Goal: Communication & Community: Ask a question

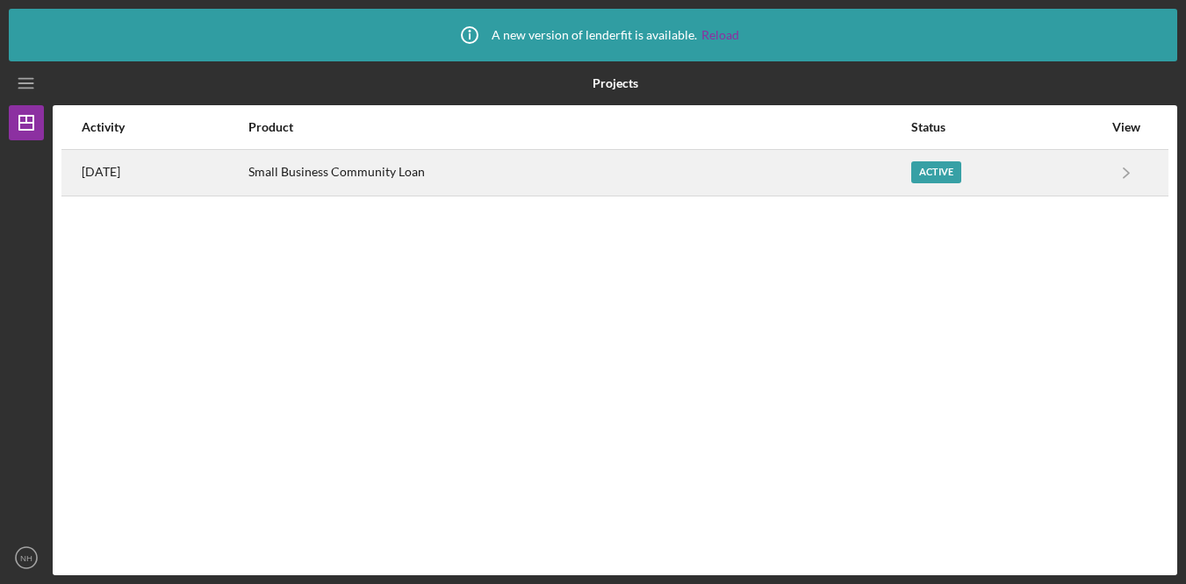
click at [519, 189] on div "Small Business Community Loan" at bounding box center [579, 173] width 662 height 44
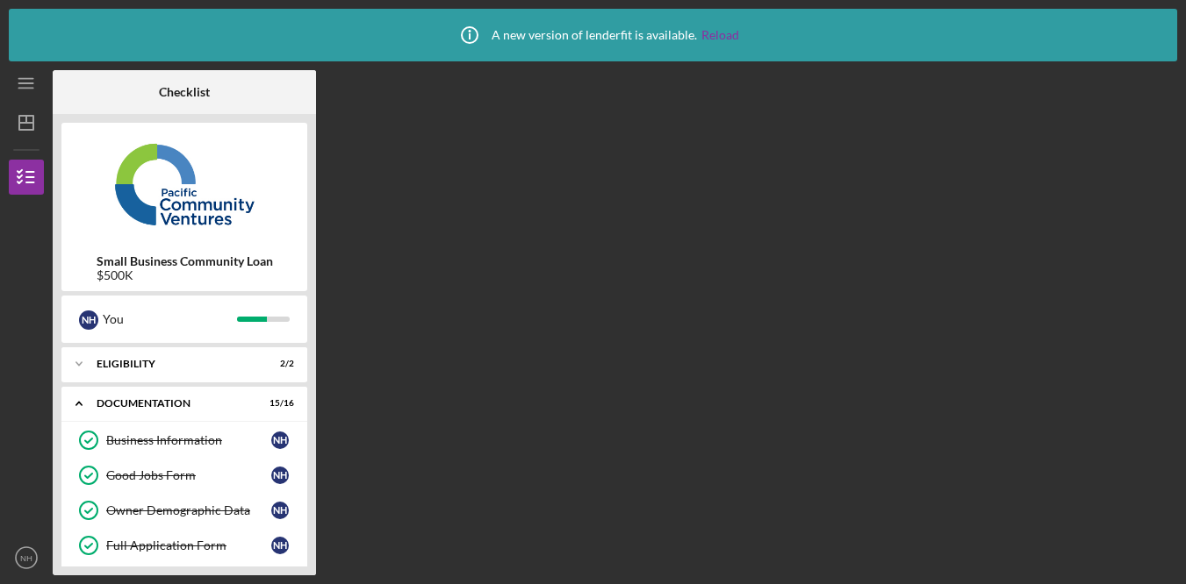
click at [1036, 237] on div "Checklist Small Business Community Loan $500K N H You Icon/Expander Eligibility…" at bounding box center [615, 322] width 1124 height 505
click at [335, 305] on div "Checklist Small Business Community Loan $500K N H You Icon/Expander Eligibility…" at bounding box center [615, 322] width 1124 height 505
drag, startPoint x: 23, startPoint y: 563, endPoint x: 32, endPoint y: 558, distance: 10.2
click at [24, 563] on icon "NH" at bounding box center [26, 558] width 35 height 44
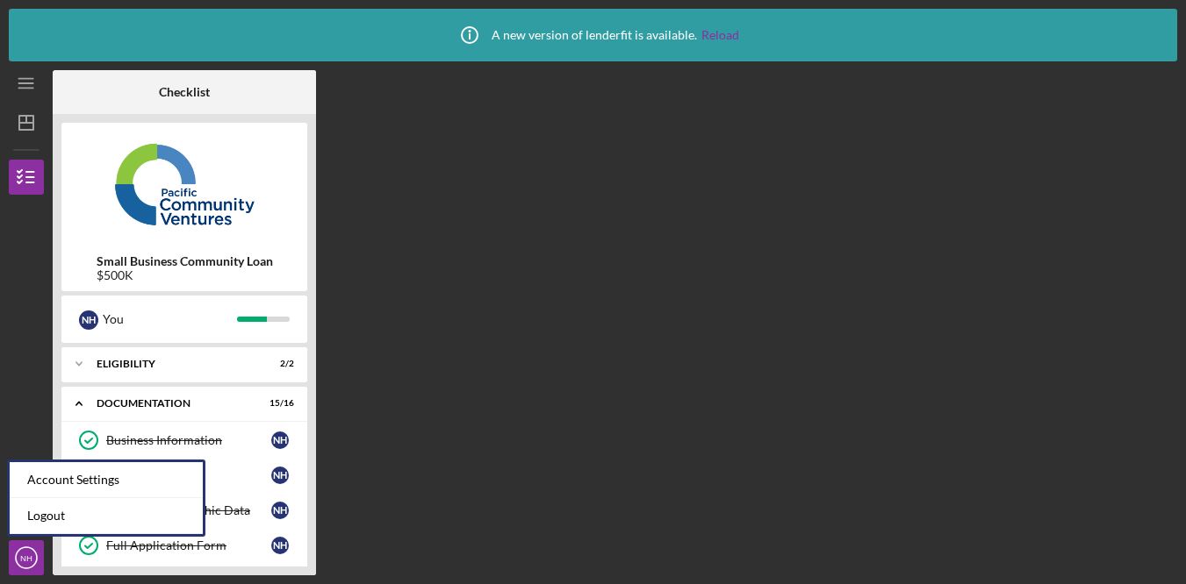
click at [453, 398] on div "Checklist Small Business Community Loan $500K N H You Icon/Expander Eligibility…" at bounding box center [615, 322] width 1124 height 505
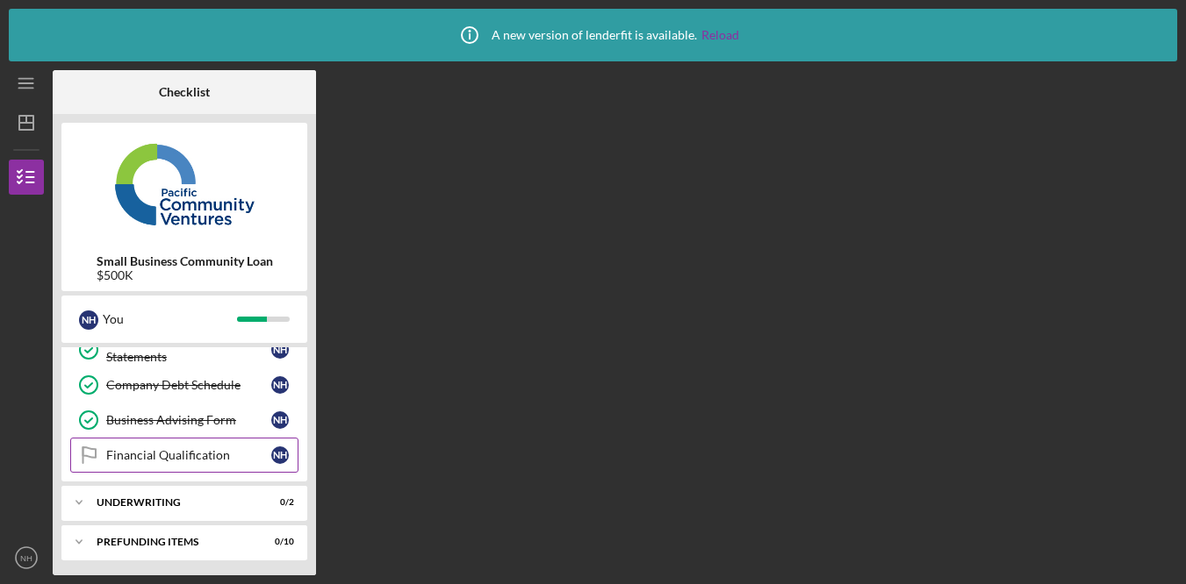
scroll to position [514, 0]
click at [215, 453] on div "Financial Qualification" at bounding box center [188, 453] width 165 height 14
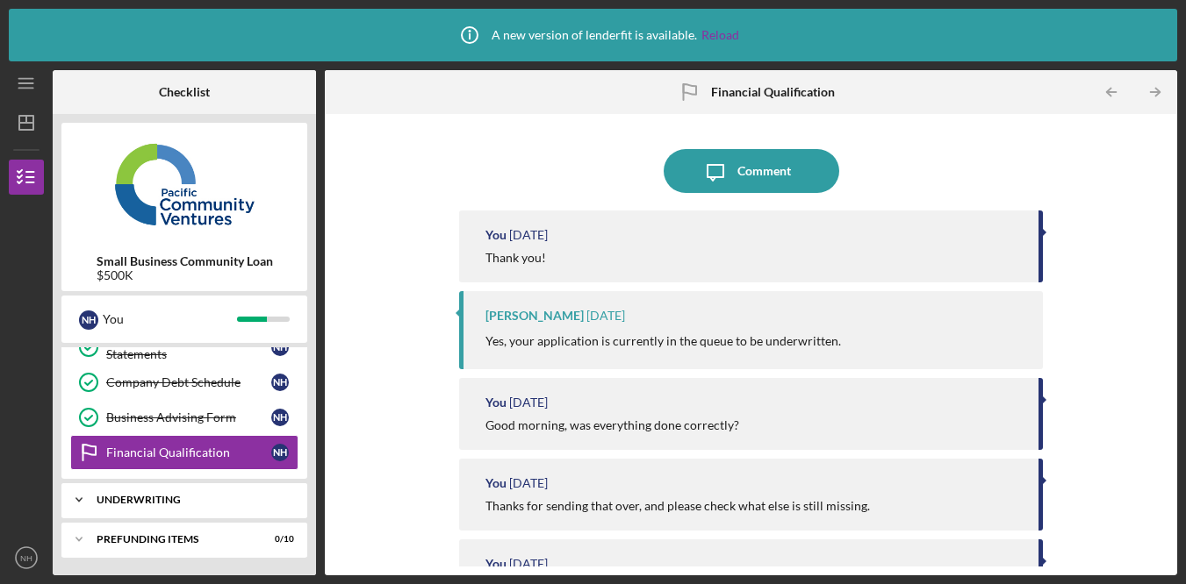
click at [225, 493] on div "Icon/Expander Underwriting 0 / 2" at bounding box center [184, 500] width 246 height 35
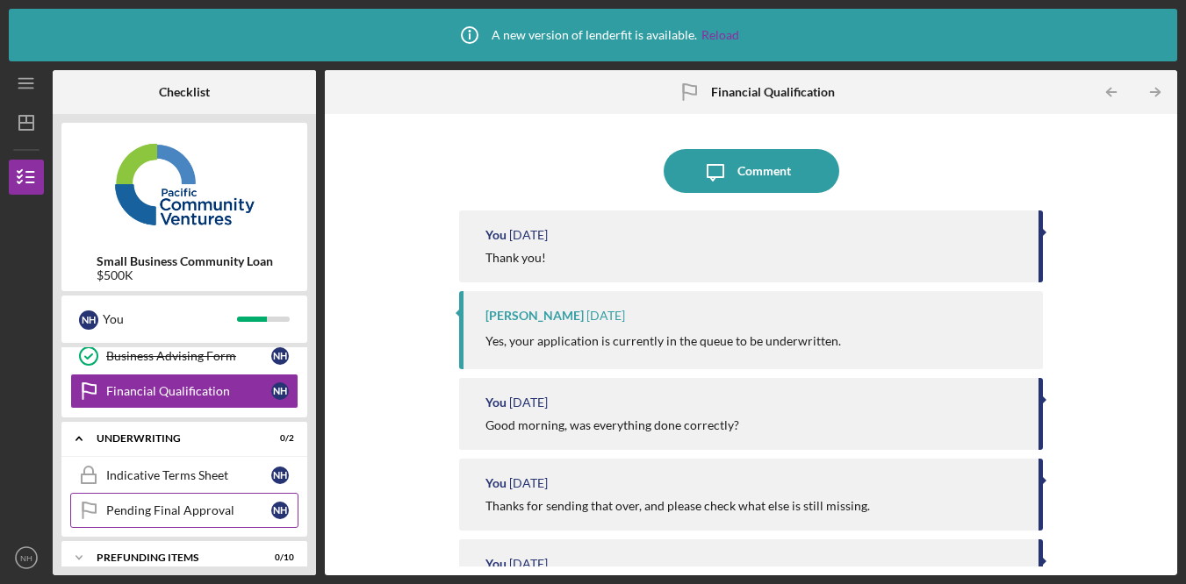
scroll to position [594, 0]
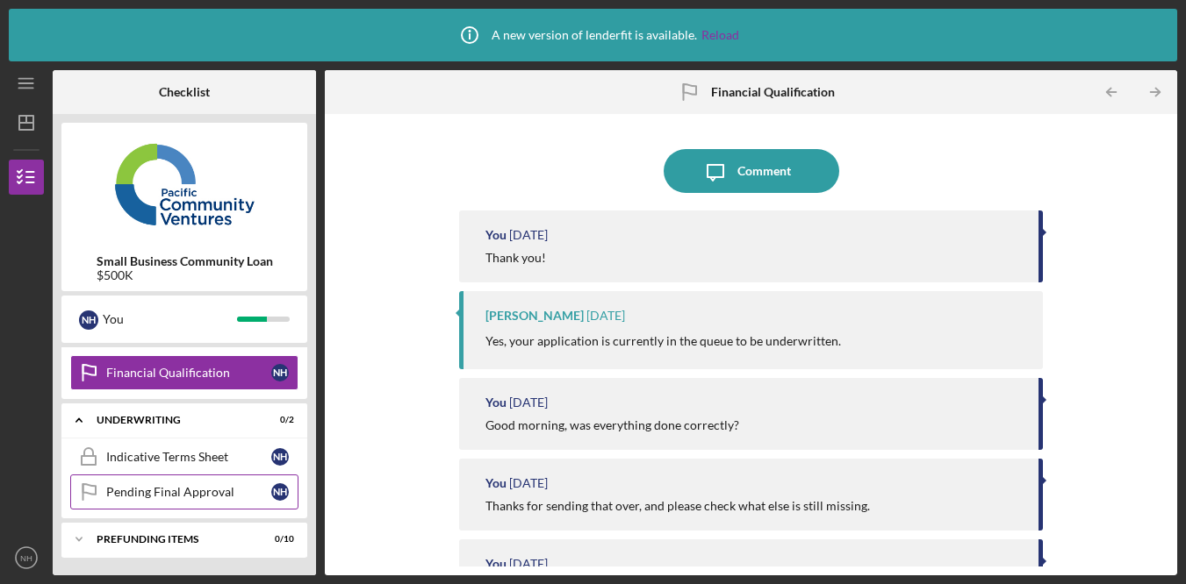
click at [200, 493] on div "Pending Final Approval" at bounding box center [188, 492] width 165 height 14
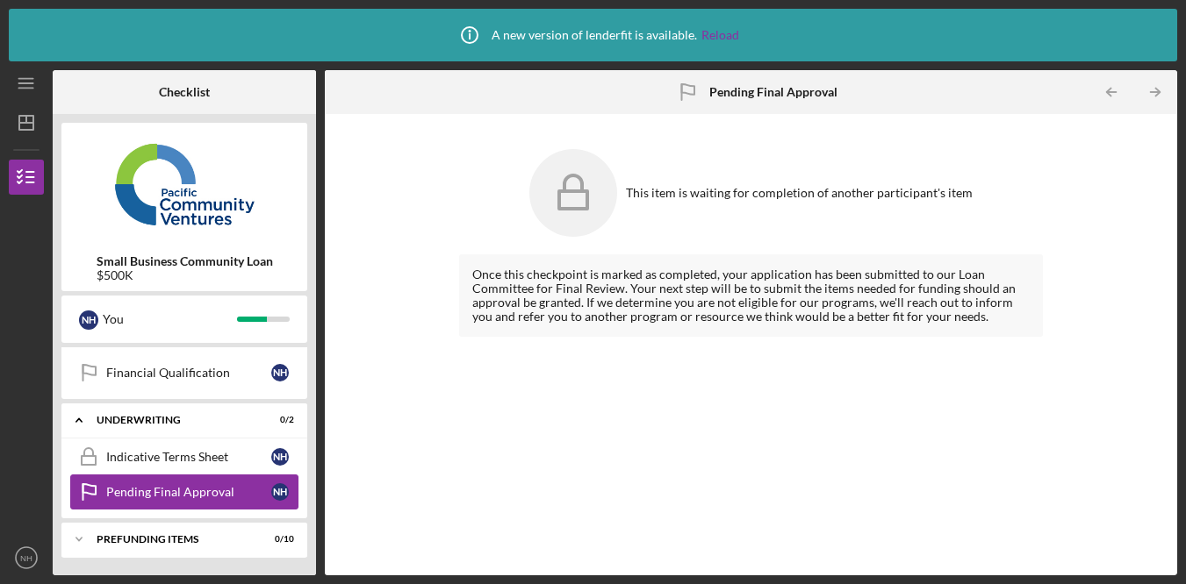
click at [218, 492] on div "Pending Final Approval" at bounding box center [188, 492] width 165 height 14
click at [226, 460] on div "Indicative Terms Sheet" at bounding box center [188, 457] width 165 height 14
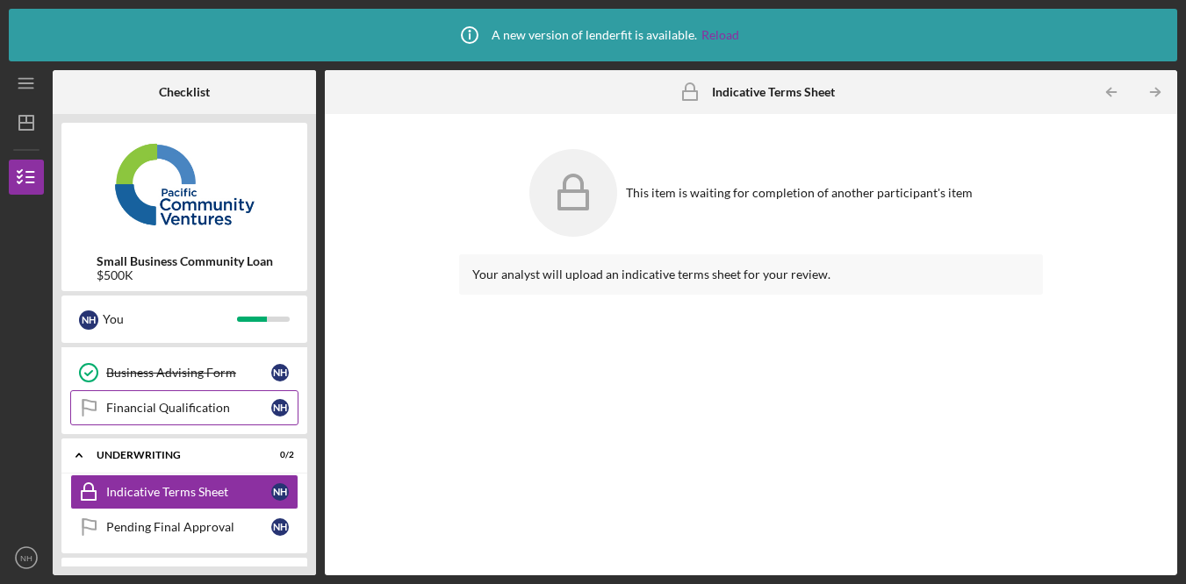
scroll to position [555, 0]
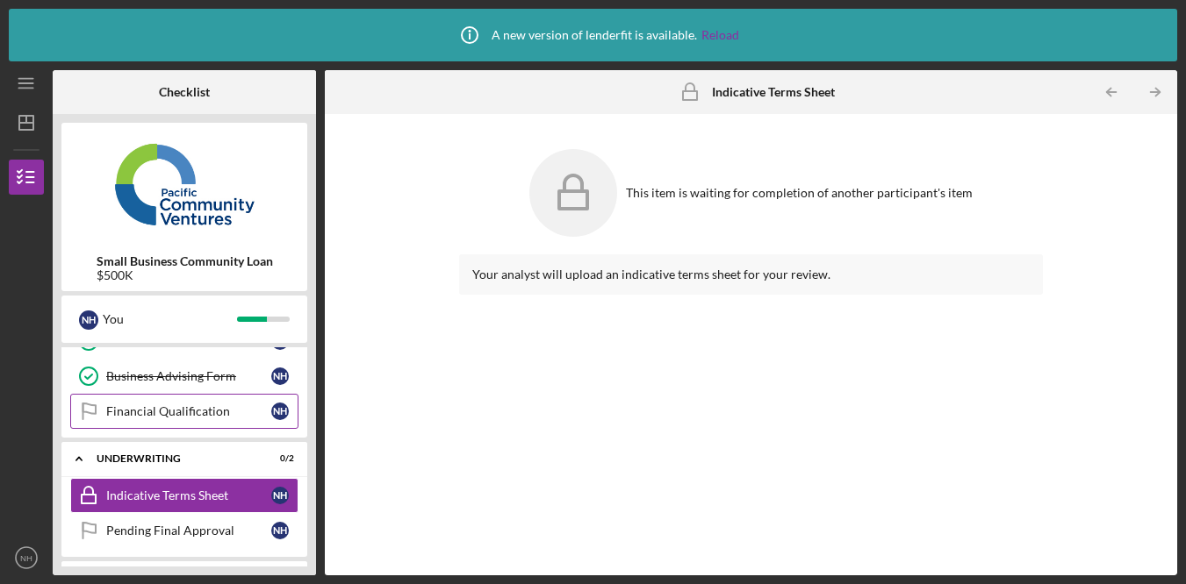
click at [200, 407] on div "Financial Qualification" at bounding box center [188, 412] width 165 height 14
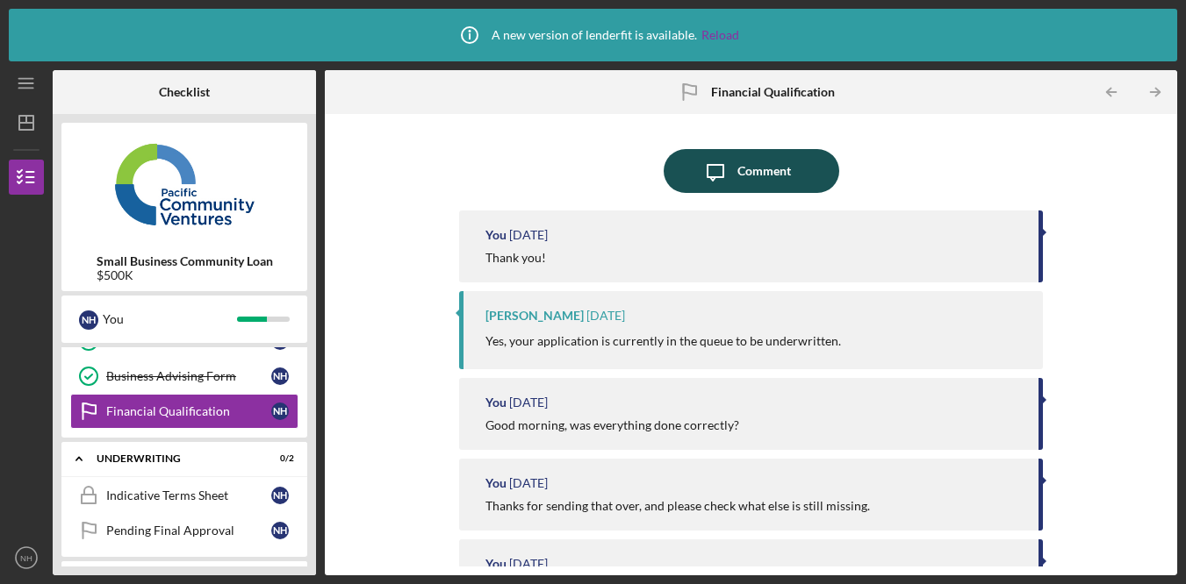
click at [759, 154] on div "Comment" at bounding box center [764, 171] width 54 height 44
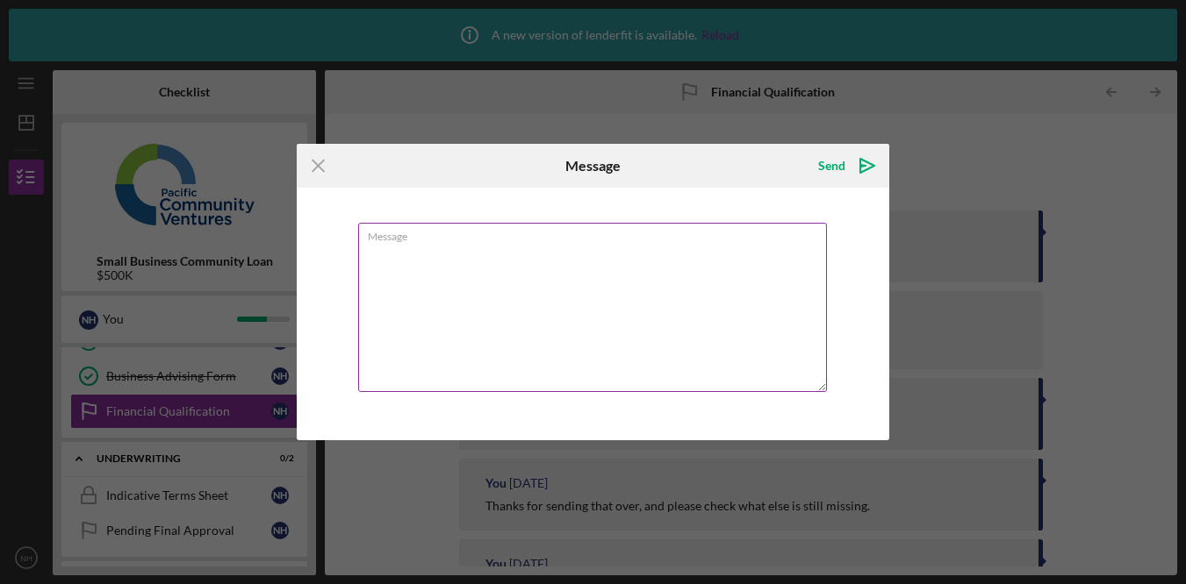
click at [598, 304] on textarea "Message" at bounding box center [592, 307] width 469 height 169
type textarea "q"
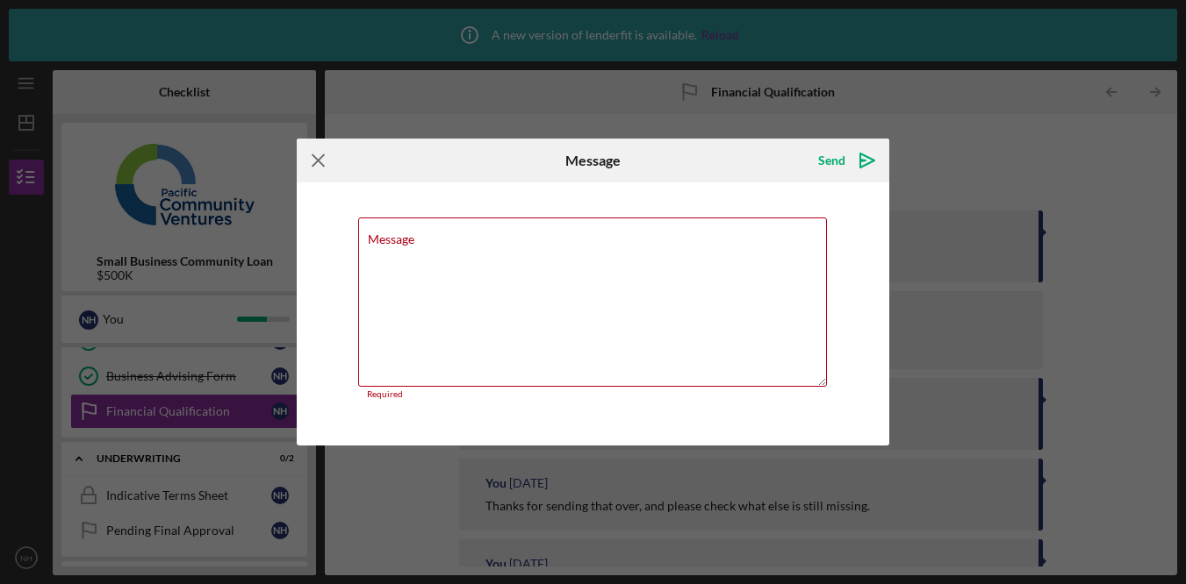
click at [312, 170] on icon "Icon/Menu Close" at bounding box center [319, 161] width 44 height 44
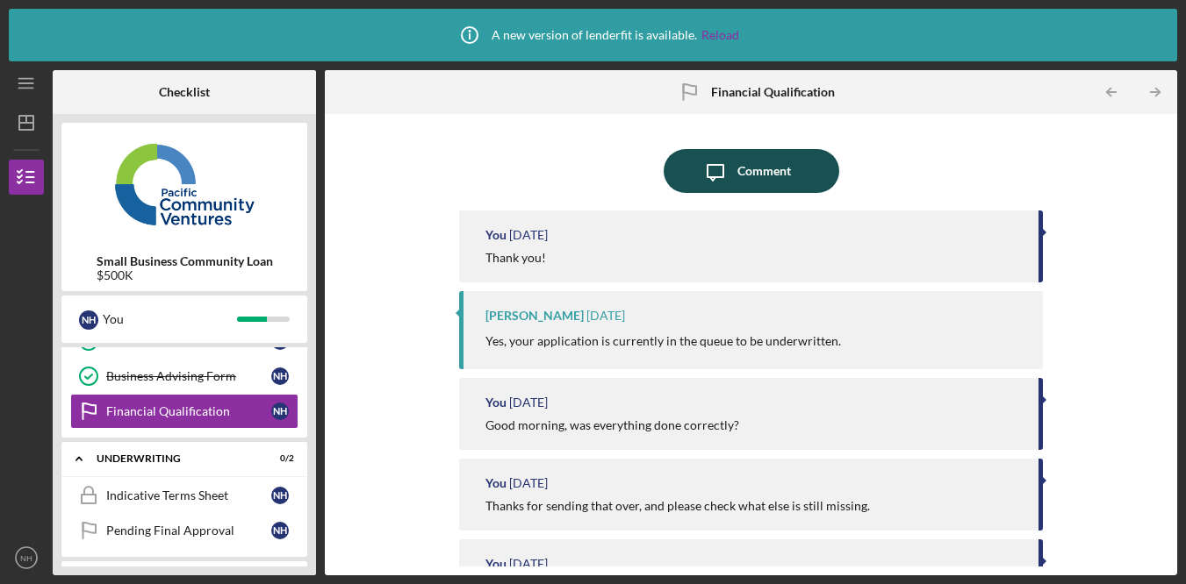
click at [786, 174] on div "Comment" at bounding box center [764, 171] width 54 height 44
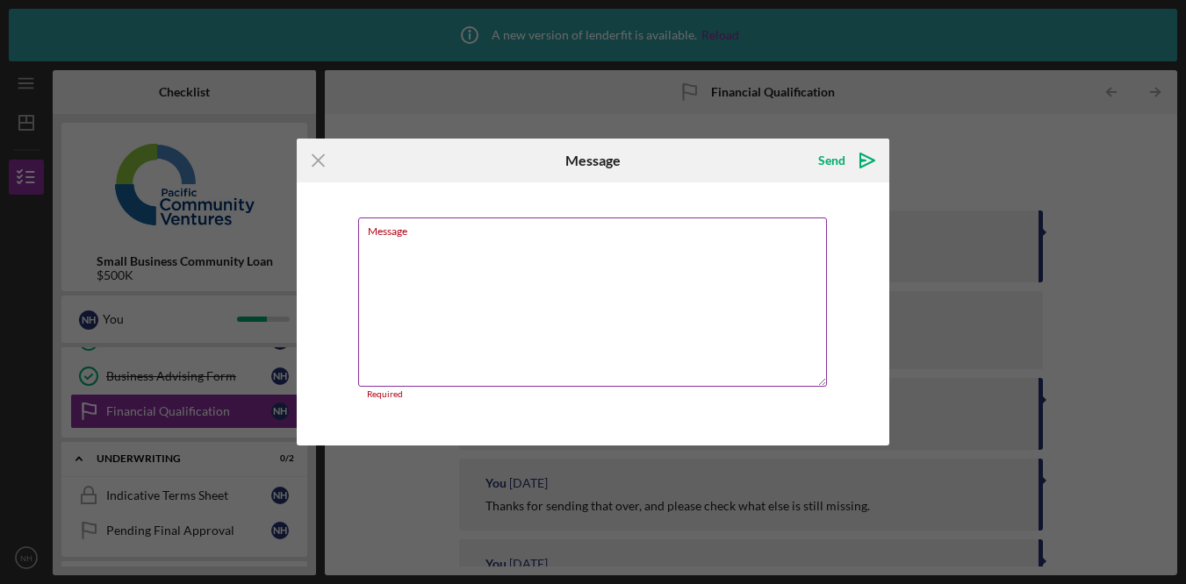
click at [668, 329] on textarea "Message" at bounding box center [592, 302] width 469 height 169
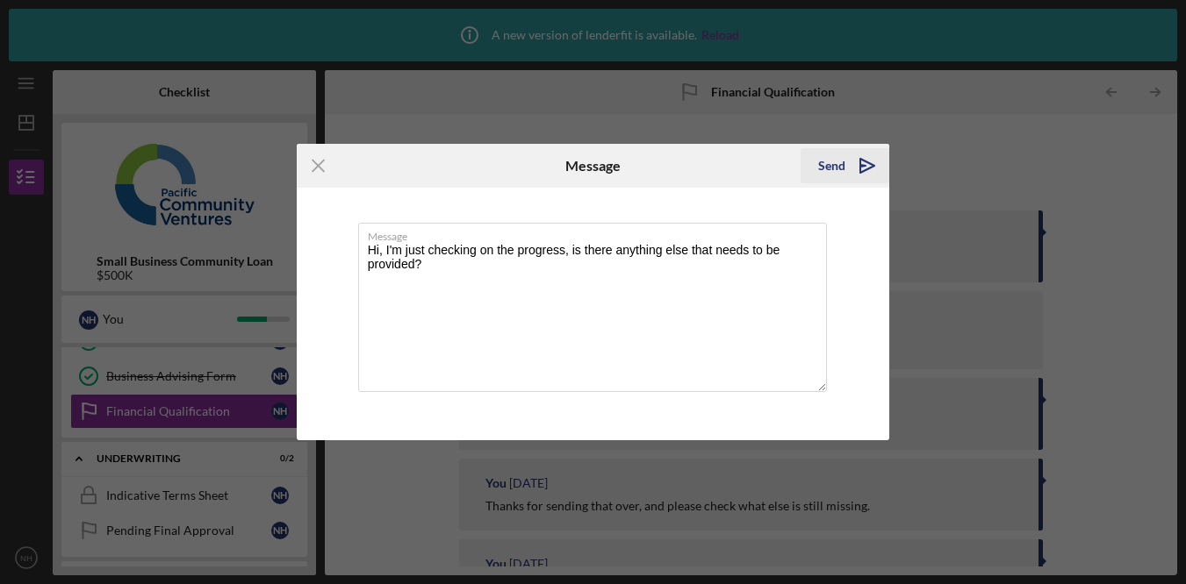
type textarea "Hi, I'm just checking on the progress, is there anything else that needs to be …"
click at [832, 174] on div "Send" at bounding box center [831, 165] width 27 height 35
